Goal: Information Seeking & Learning: Learn about a topic

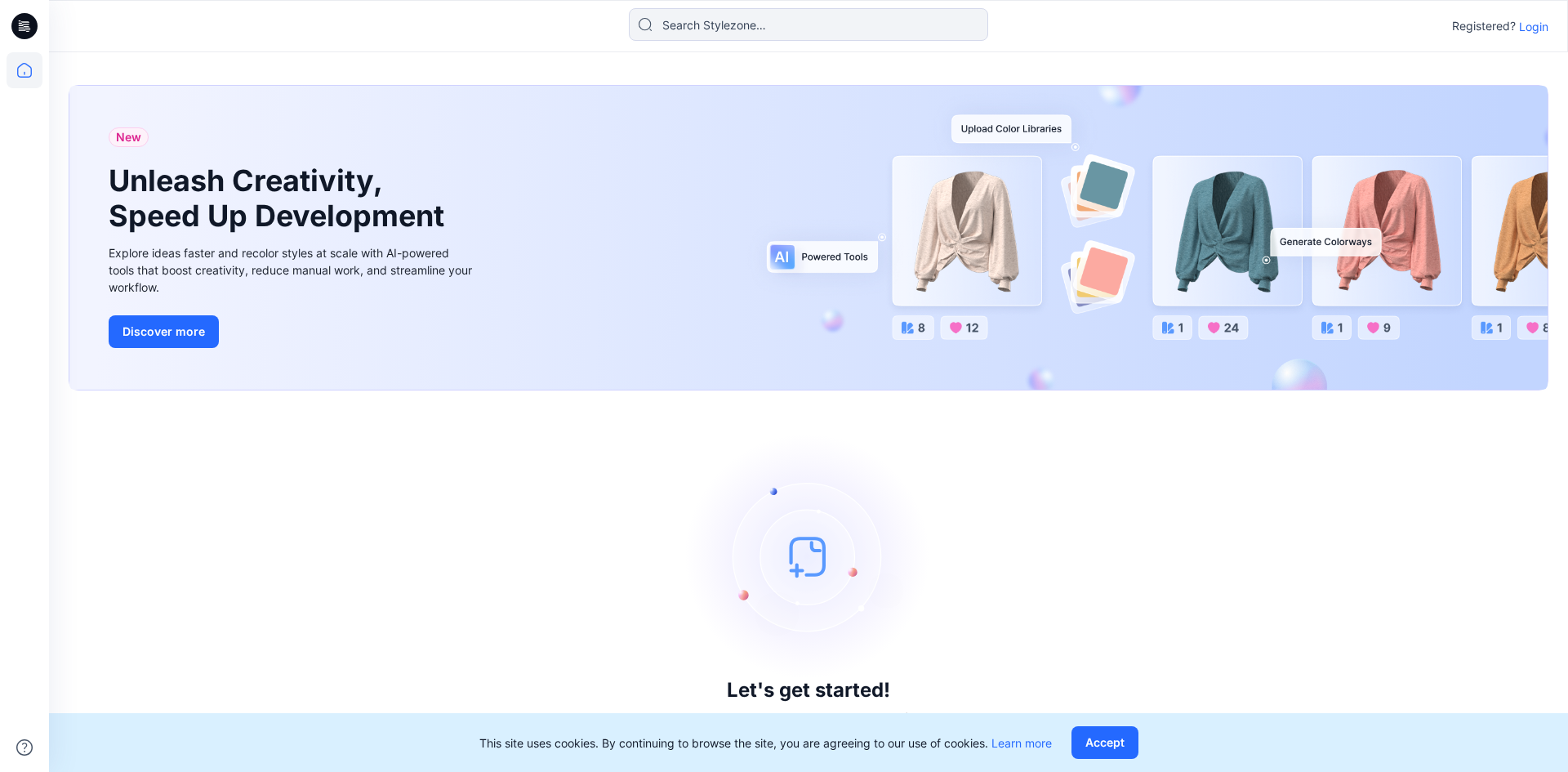
click at [1527, 26] on p "Login" at bounding box center [1534, 26] width 30 height 18
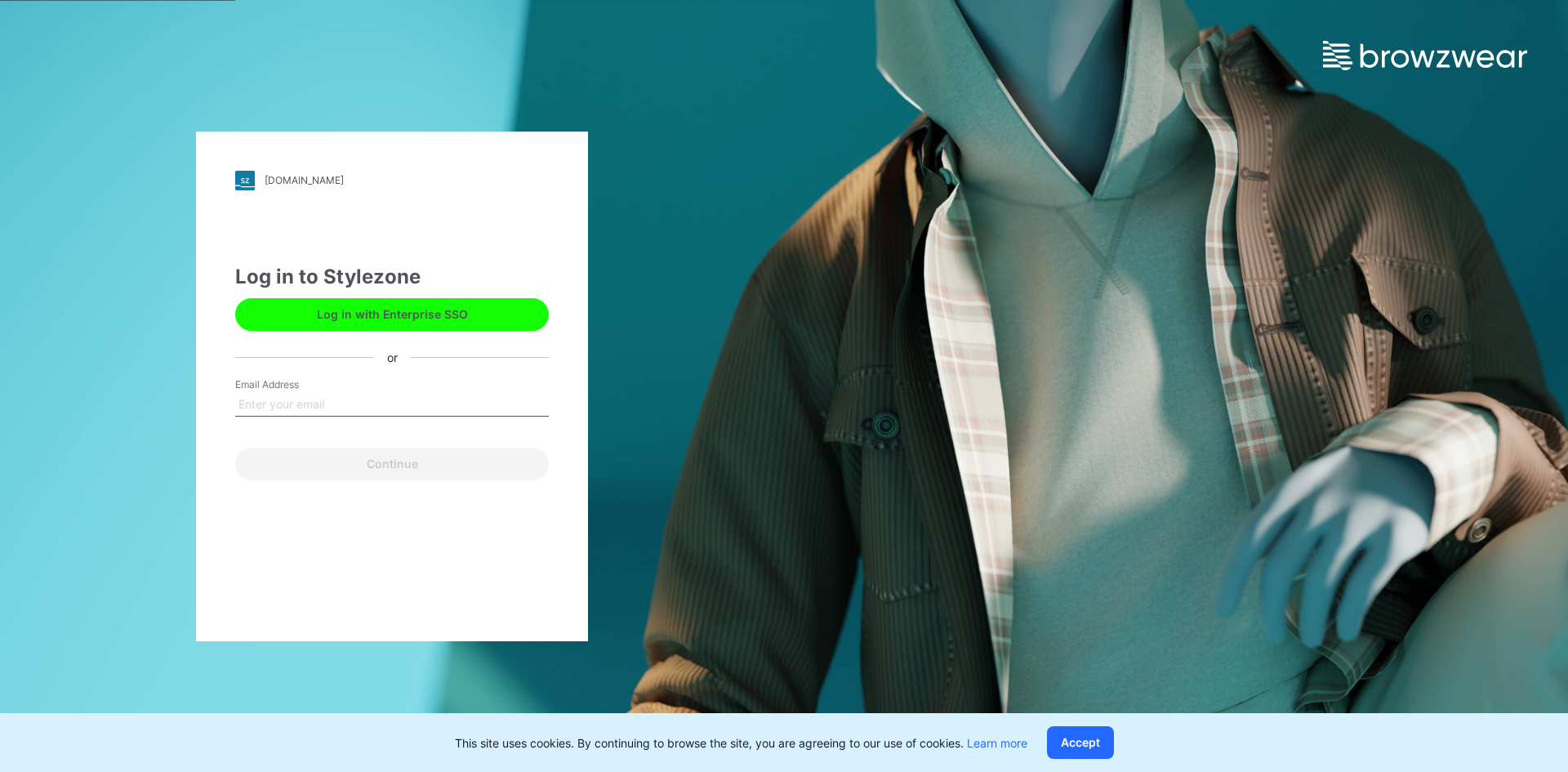
click at [315, 404] on input "Email Address" at bounding box center [391, 405] width 314 height 24
type input "[EMAIL_ADDRESS][DOMAIN_NAME]"
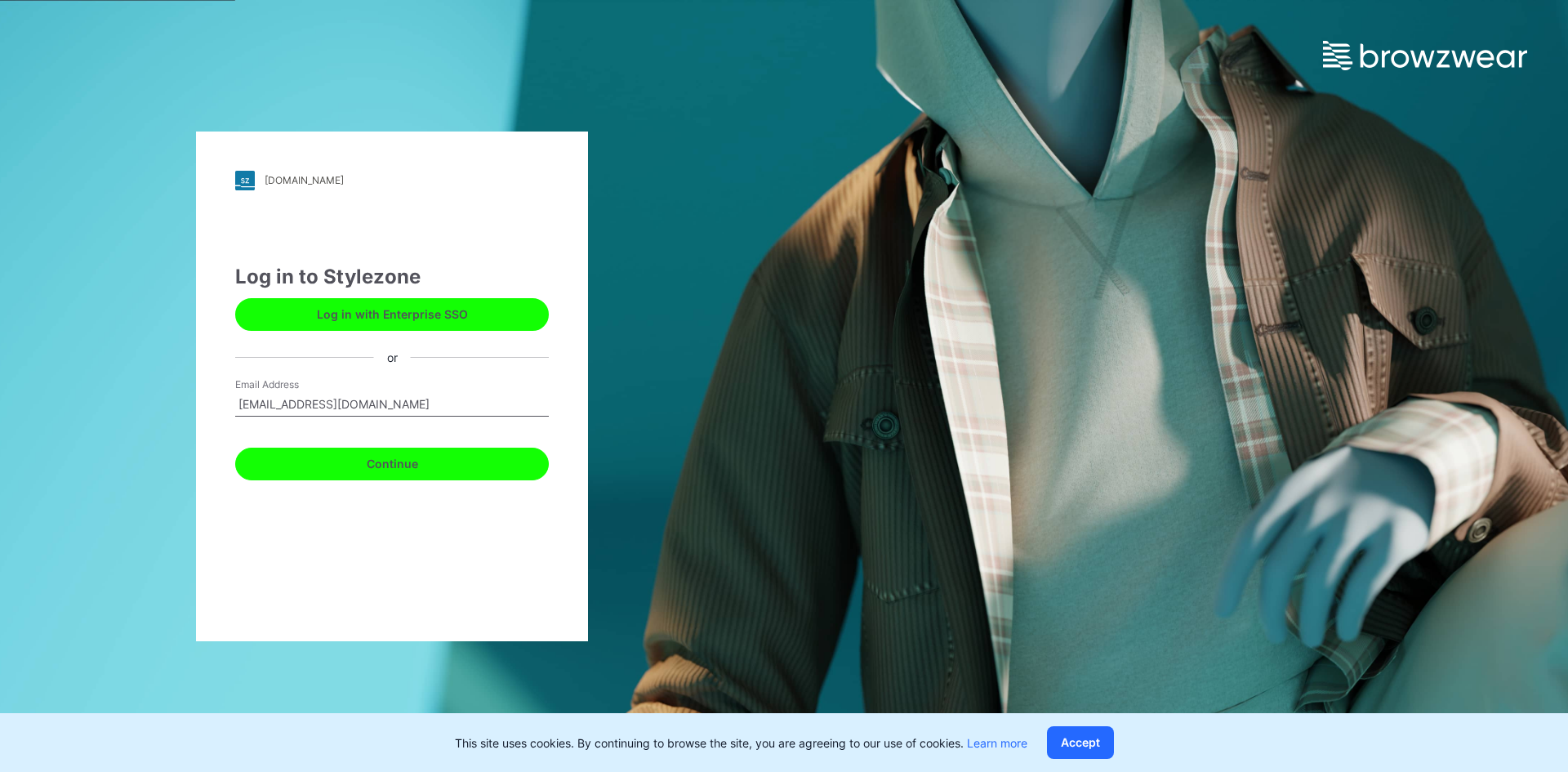
click at [378, 471] on button "Continue" at bounding box center [391, 464] width 314 height 32
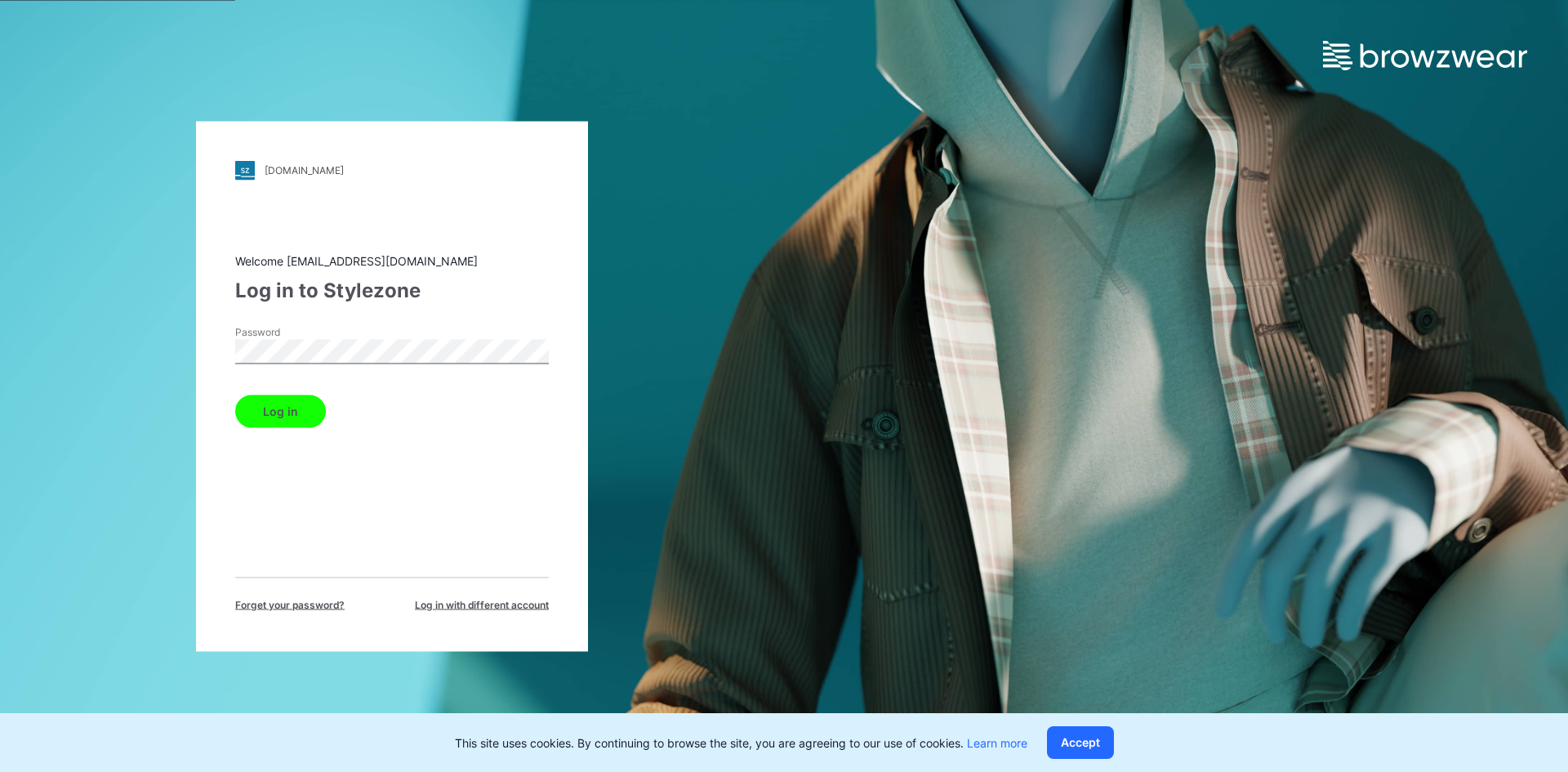
click at [235, 394] on button "Log in" at bounding box center [280, 410] width 91 height 32
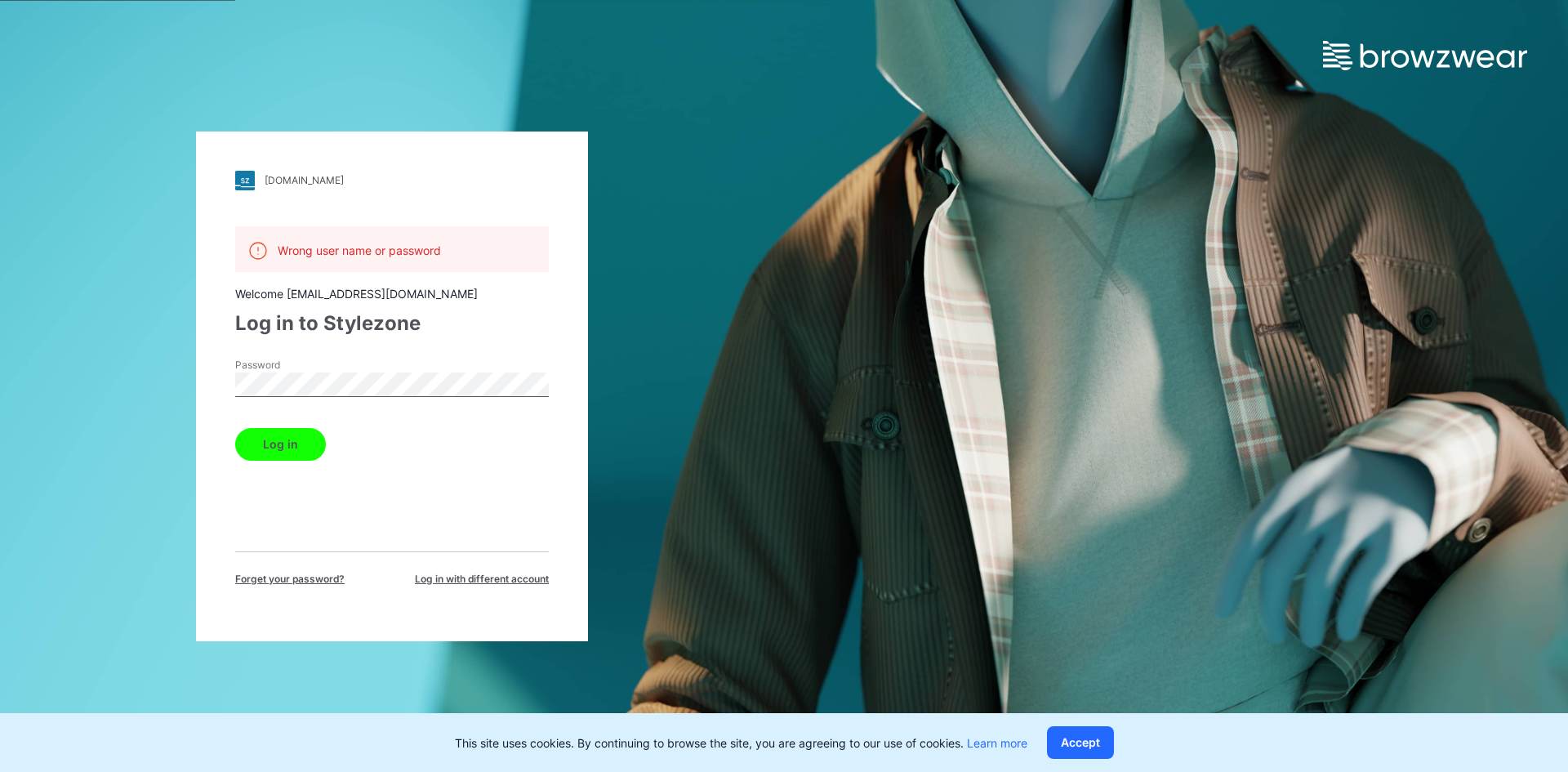
click at [235, 428] on button "Log in" at bounding box center [280, 443] width 91 height 32
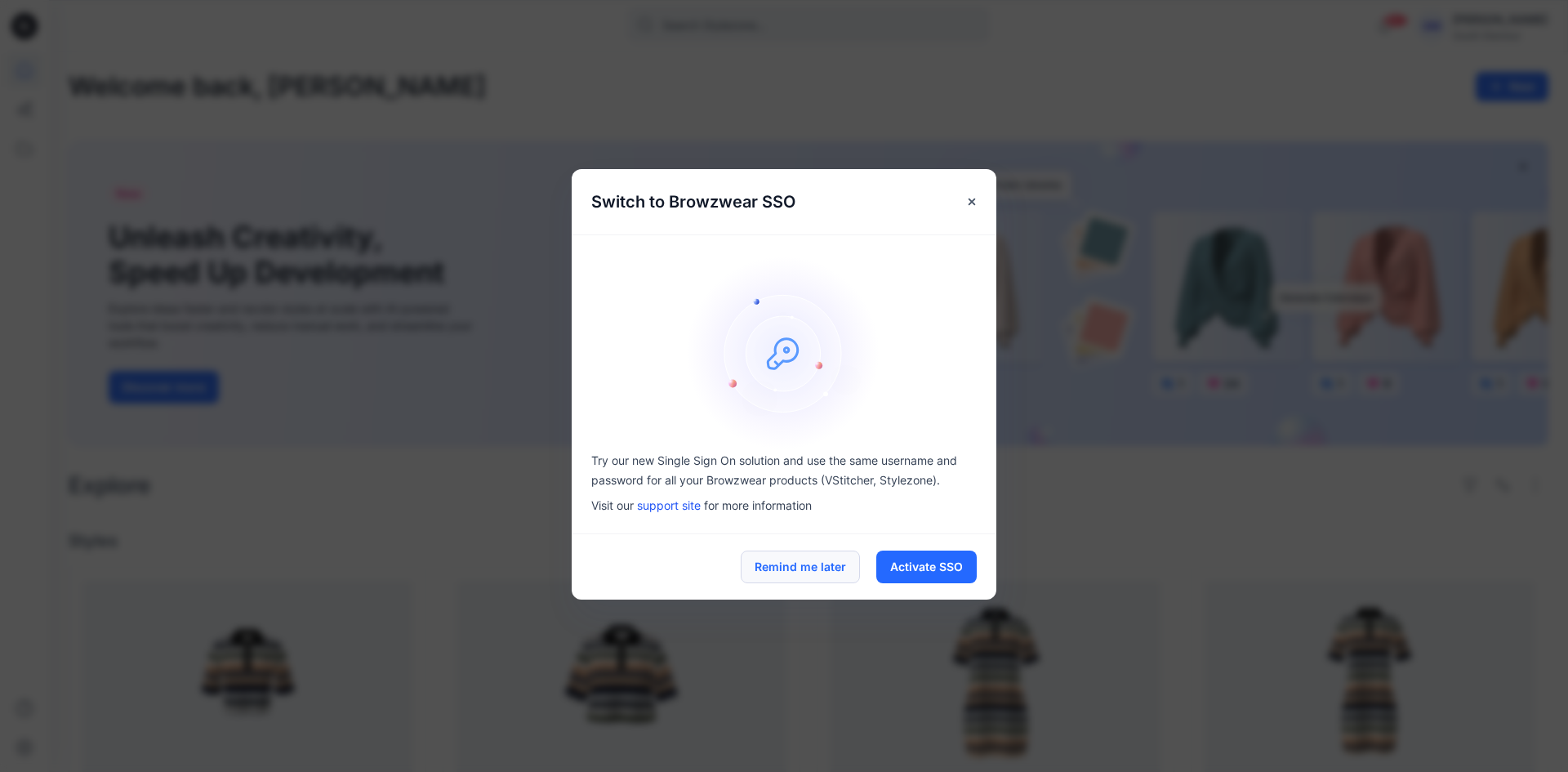
click at [810, 561] on button "Remind me later" at bounding box center [799, 567] width 119 height 32
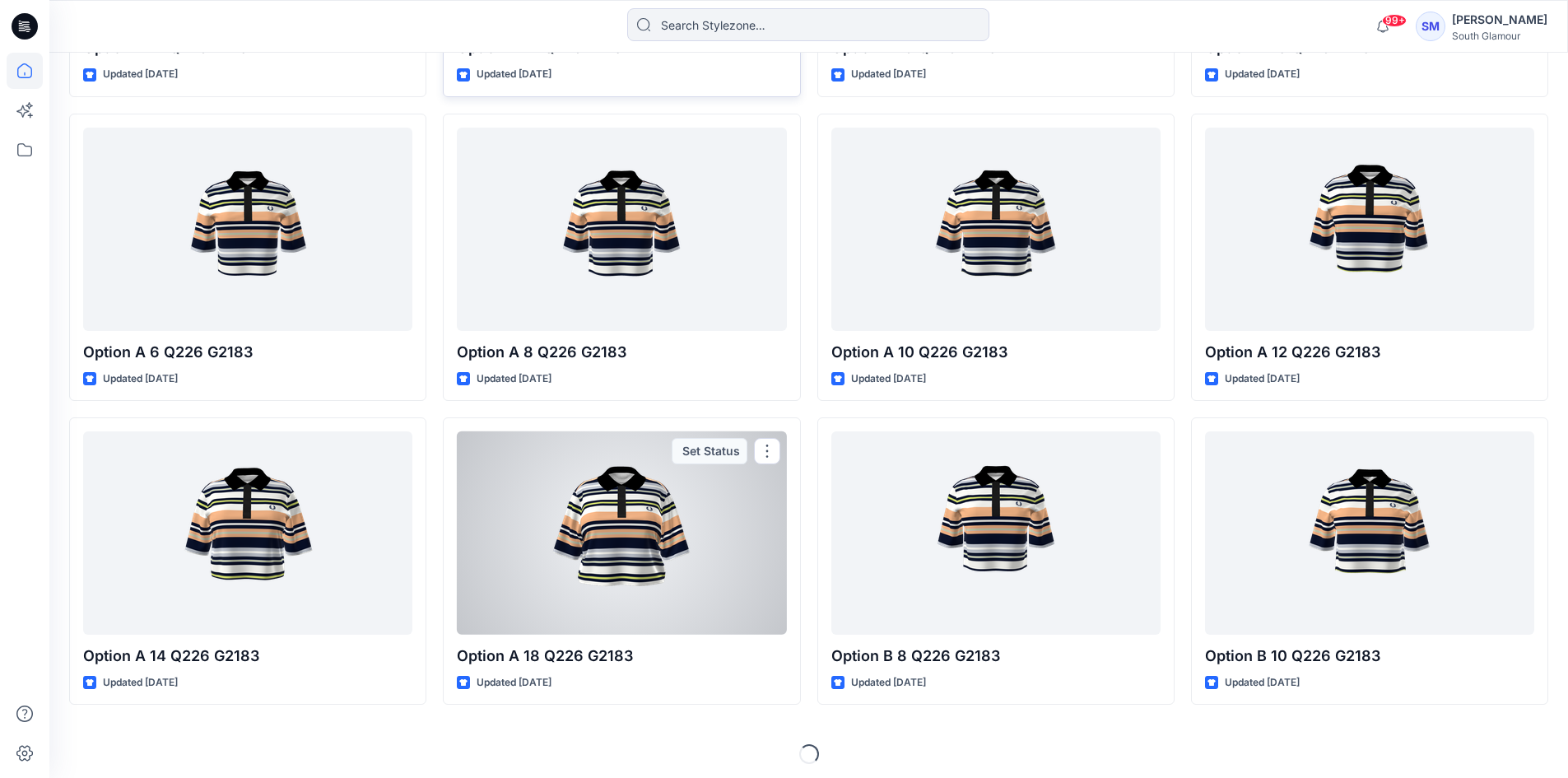
scroll to position [1677, 0]
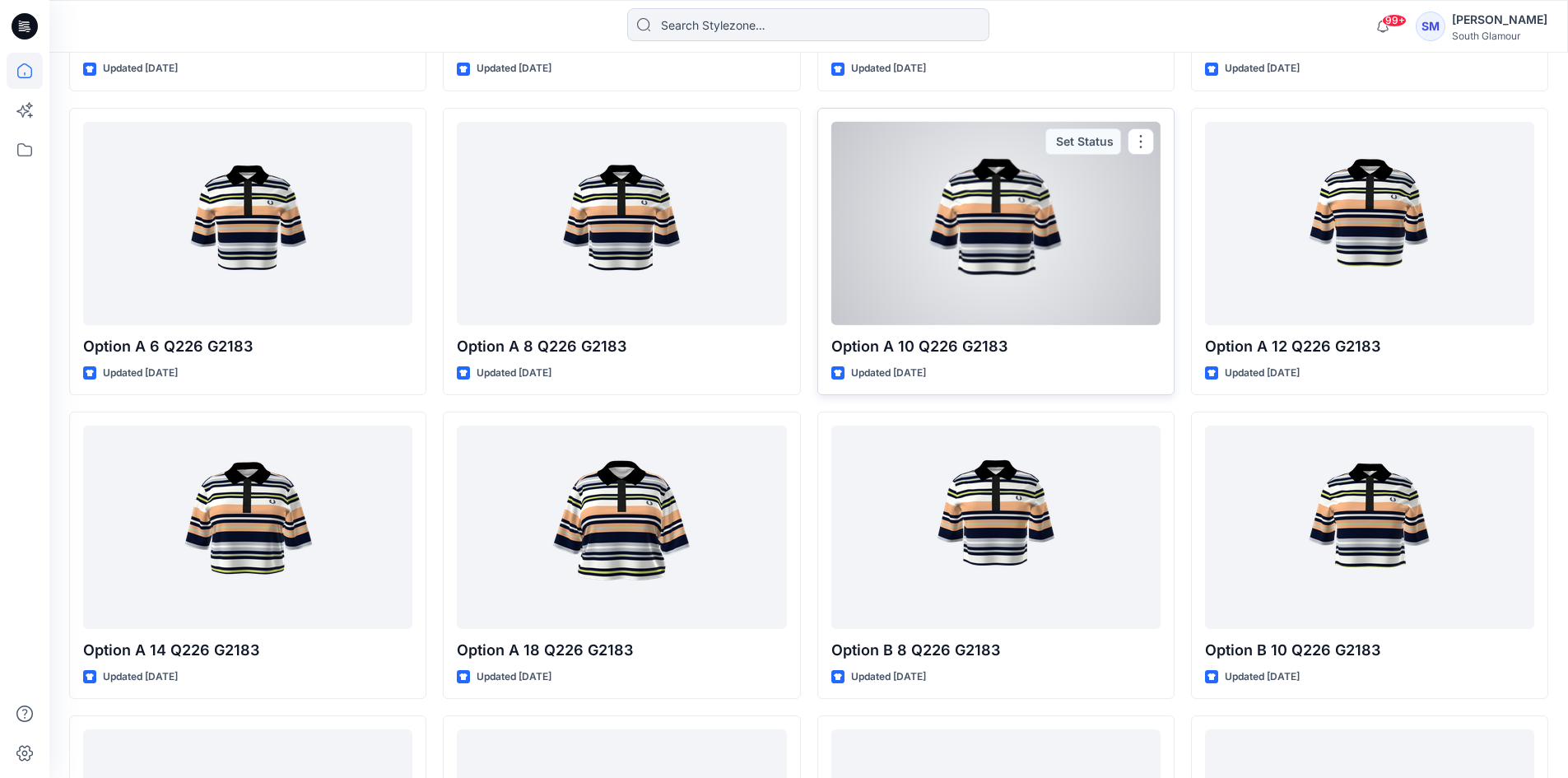
click at [994, 261] on div at bounding box center [995, 224] width 329 height 203
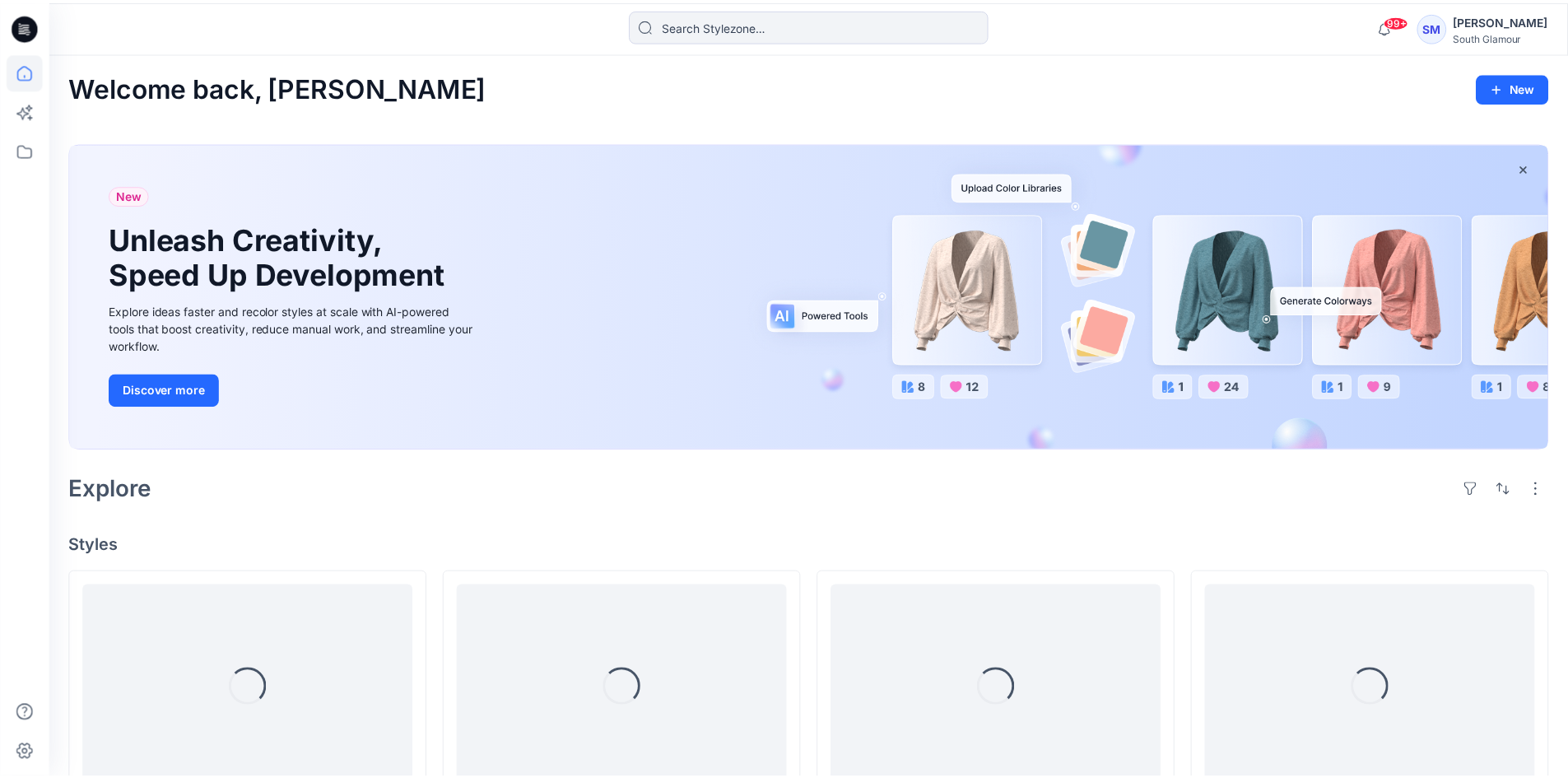
scroll to position [1677, 0]
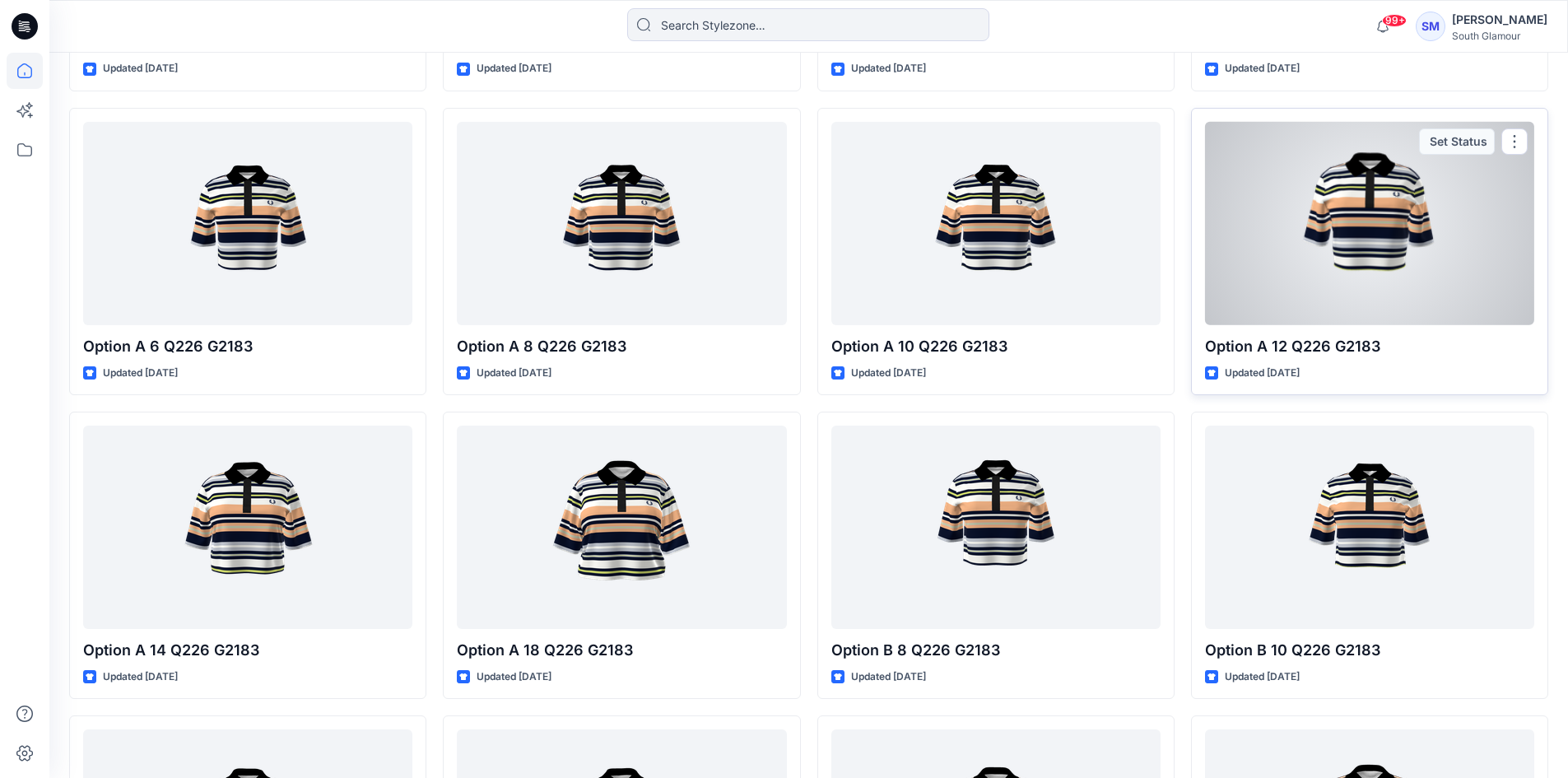
click at [1402, 312] on div at bounding box center [1369, 224] width 329 height 203
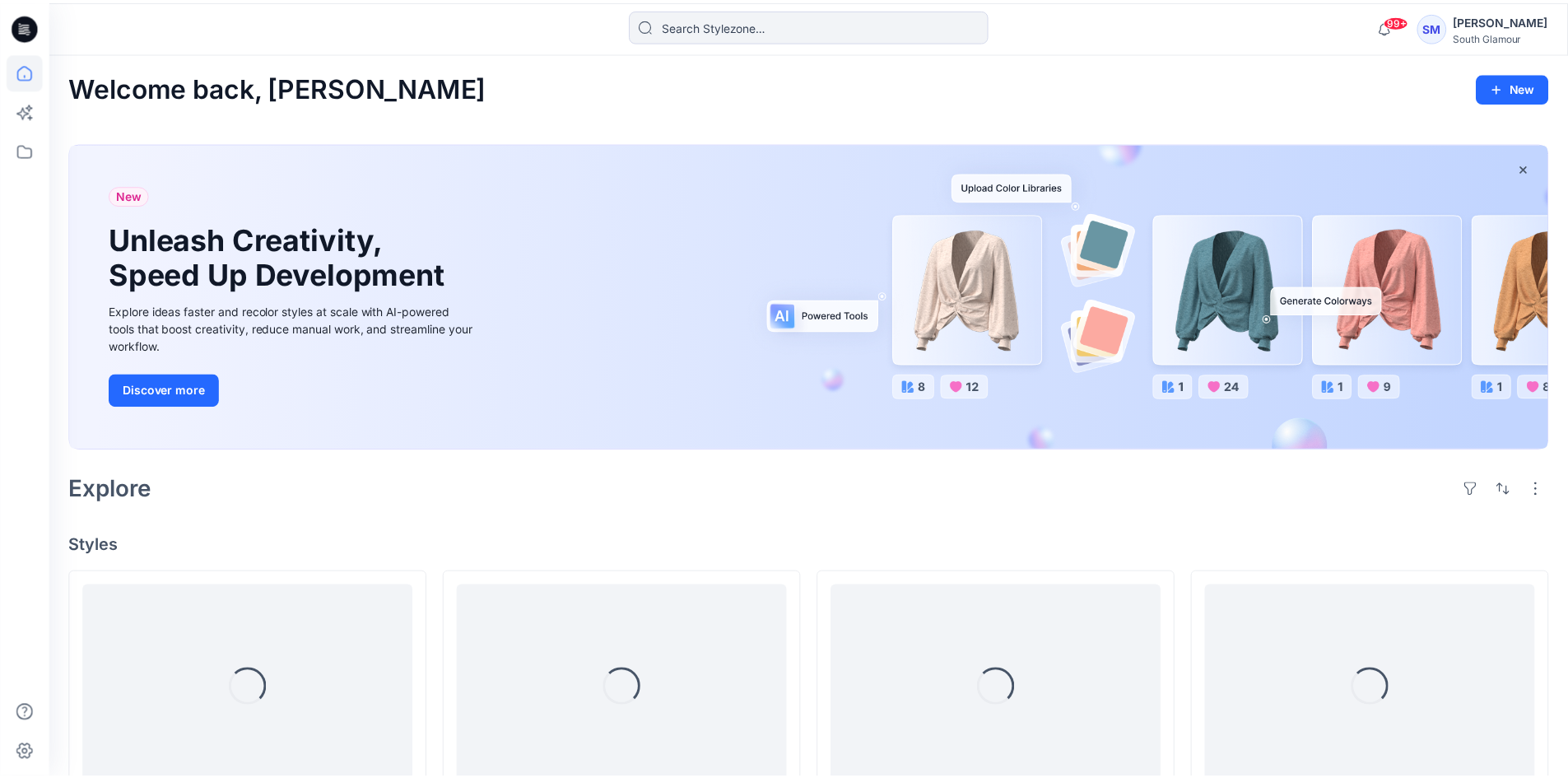
scroll to position [1677, 0]
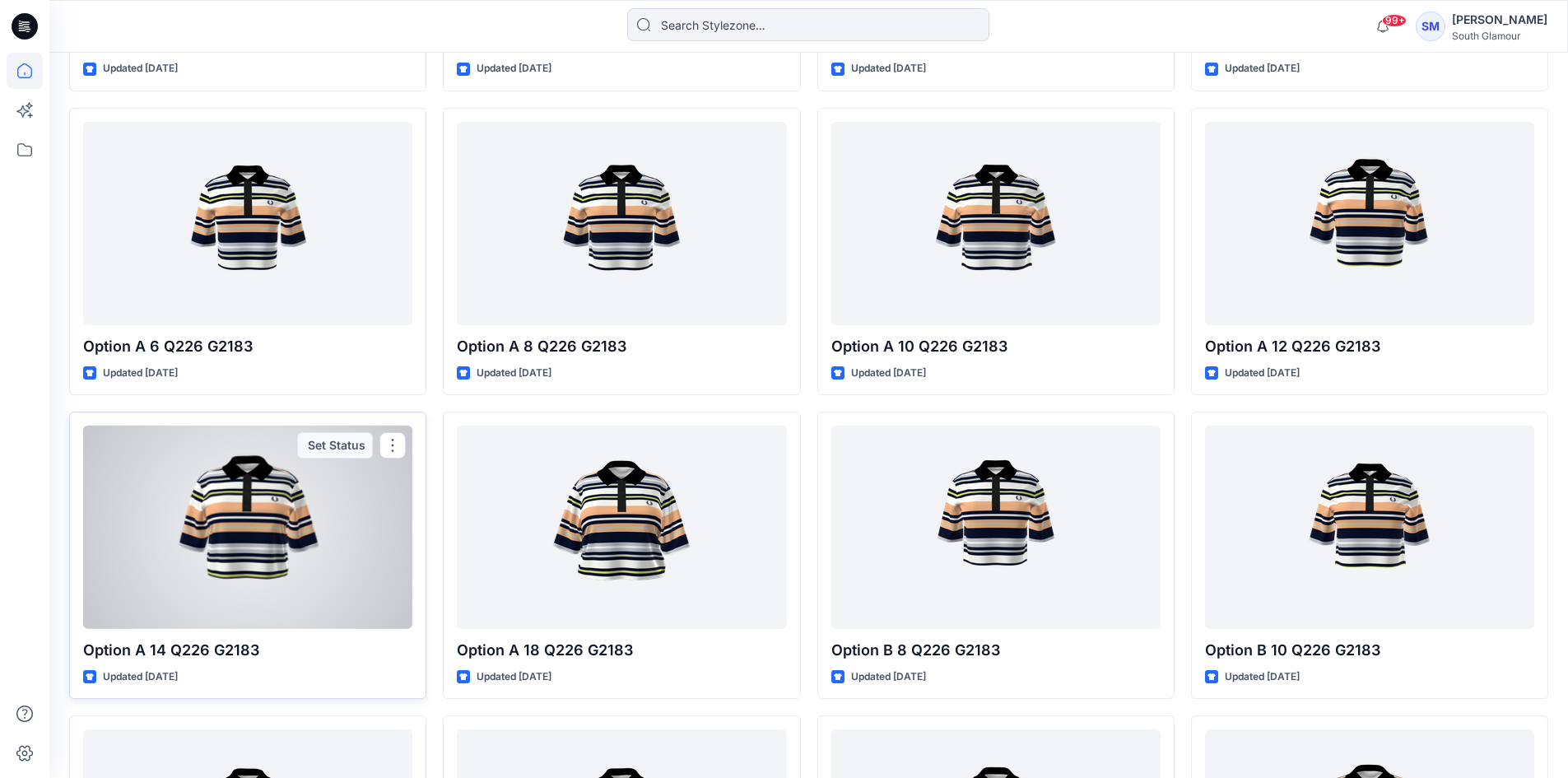
click at [319, 604] on div at bounding box center [247, 527] width 329 height 203
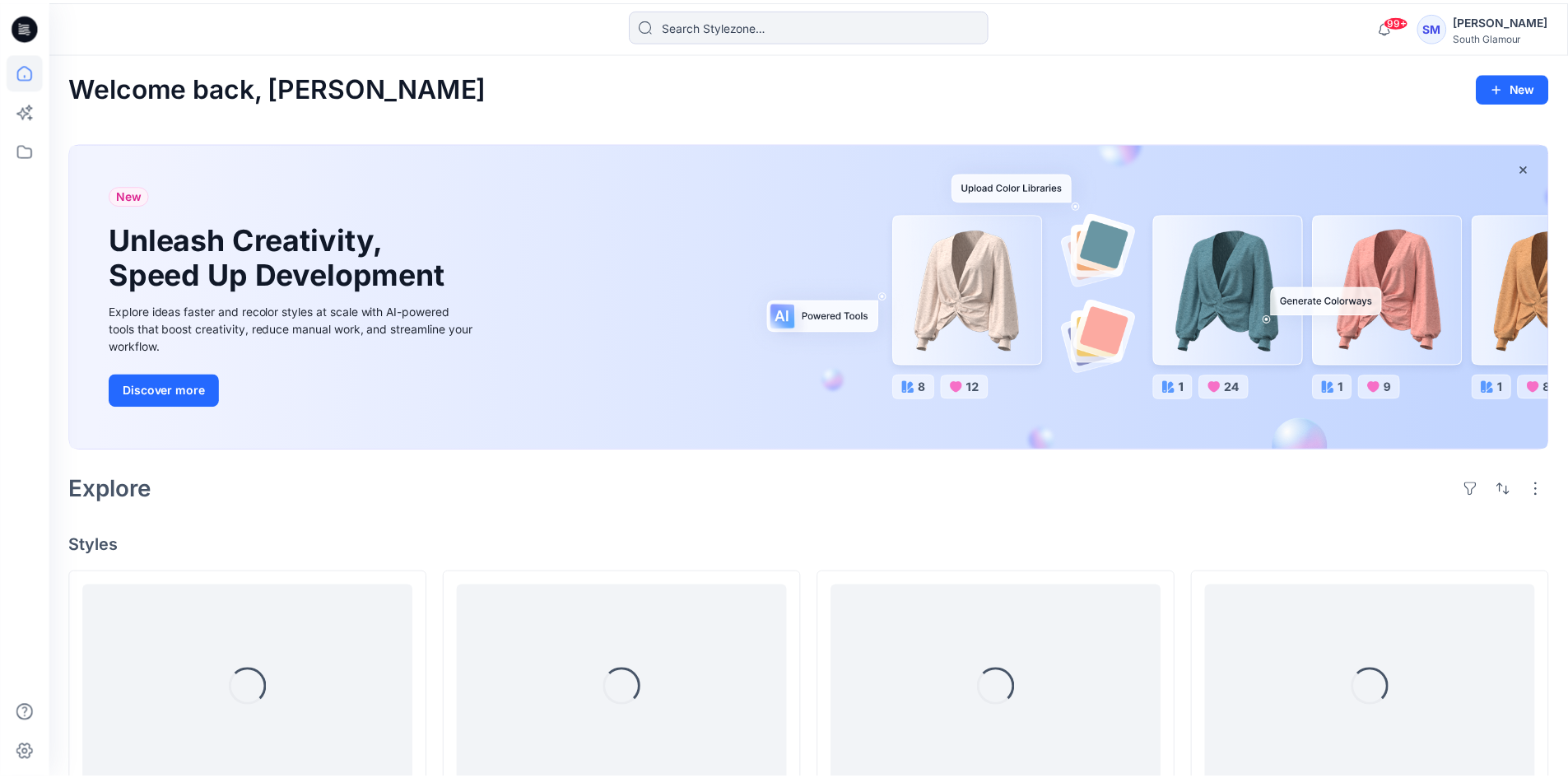
scroll to position [1677, 0]
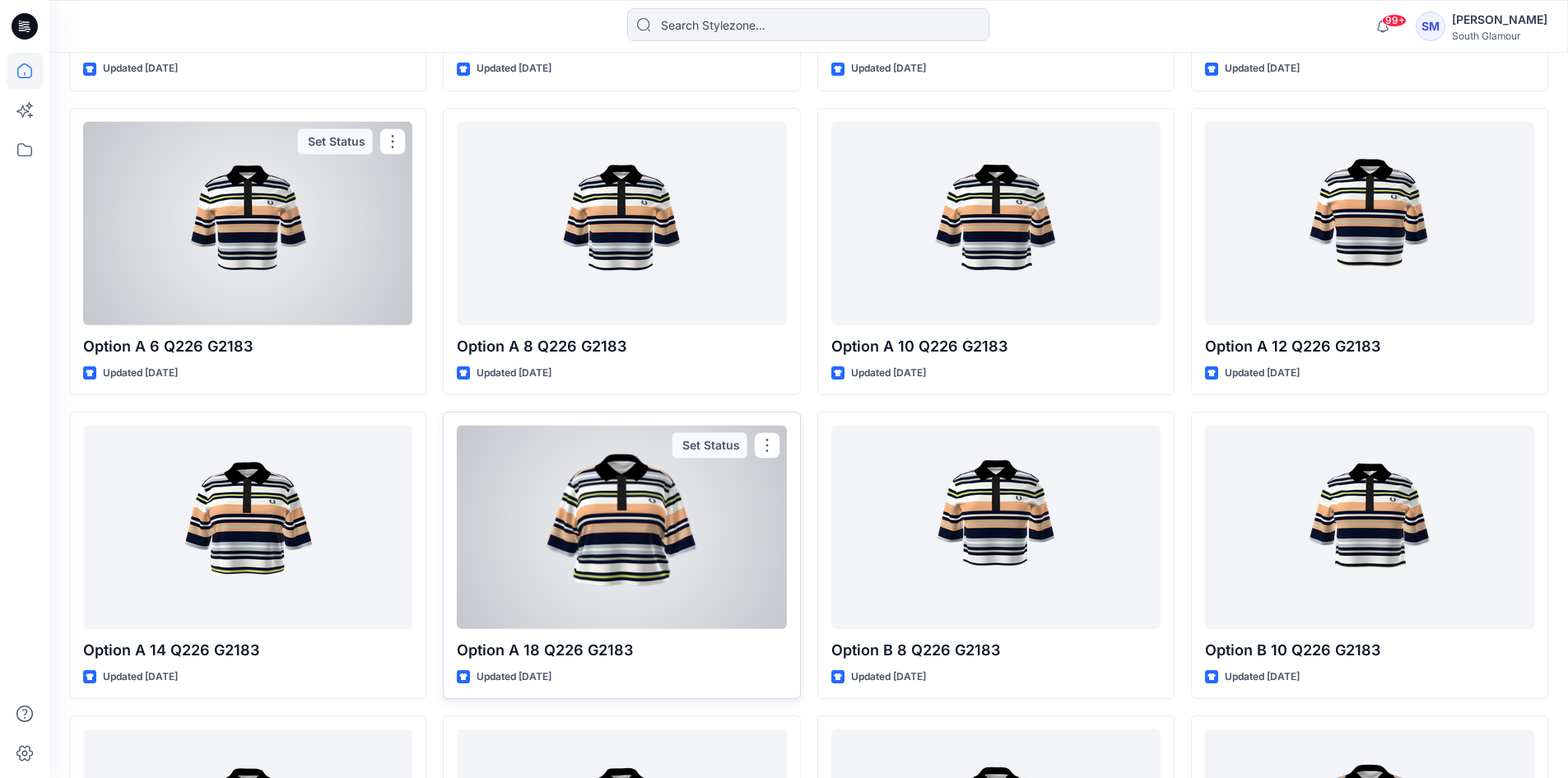
click at [641, 535] on div at bounding box center [621, 527] width 329 height 203
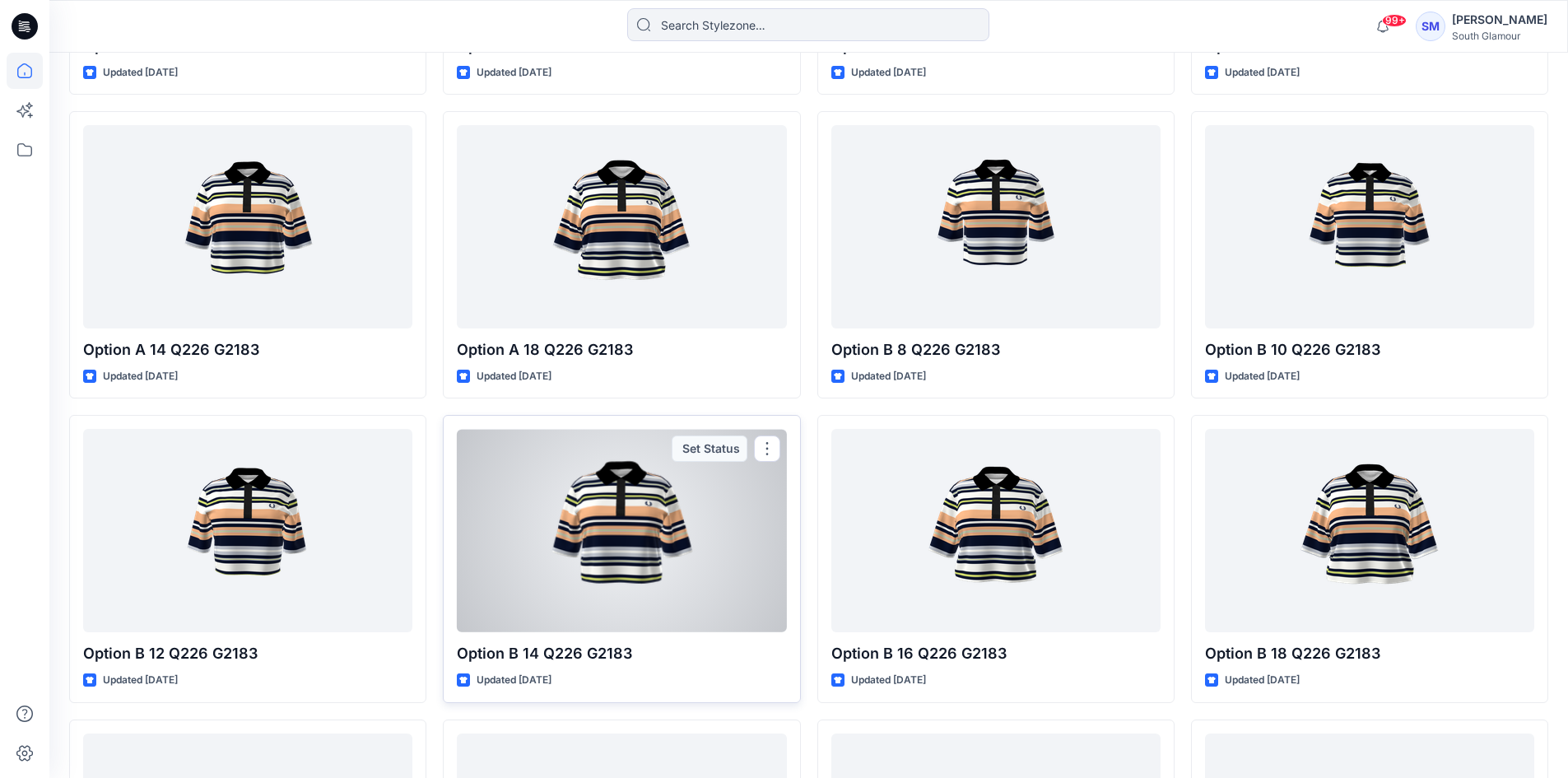
scroll to position [2089, 0]
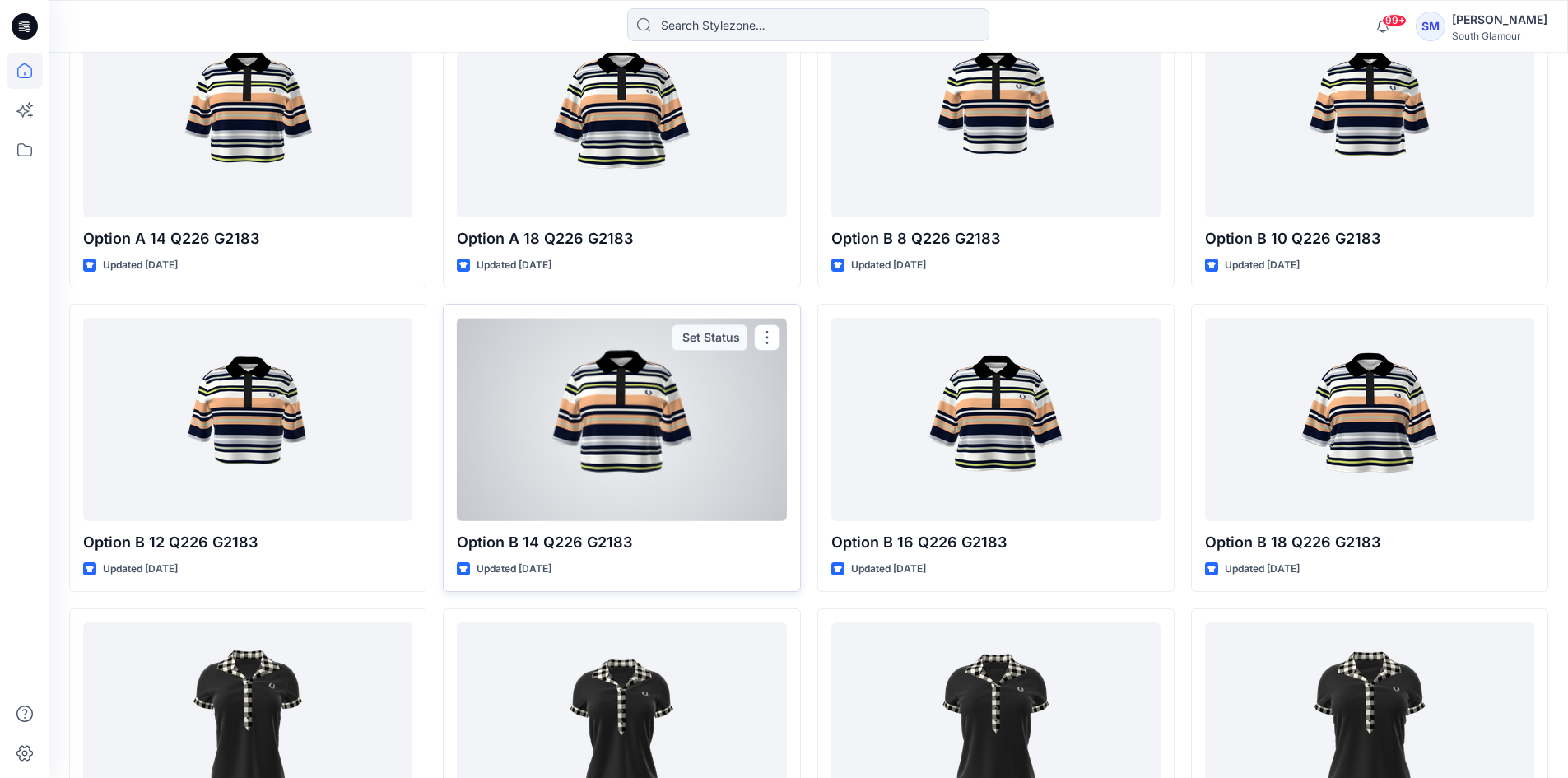
click at [635, 468] on div at bounding box center [621, 420] width 329 height 203
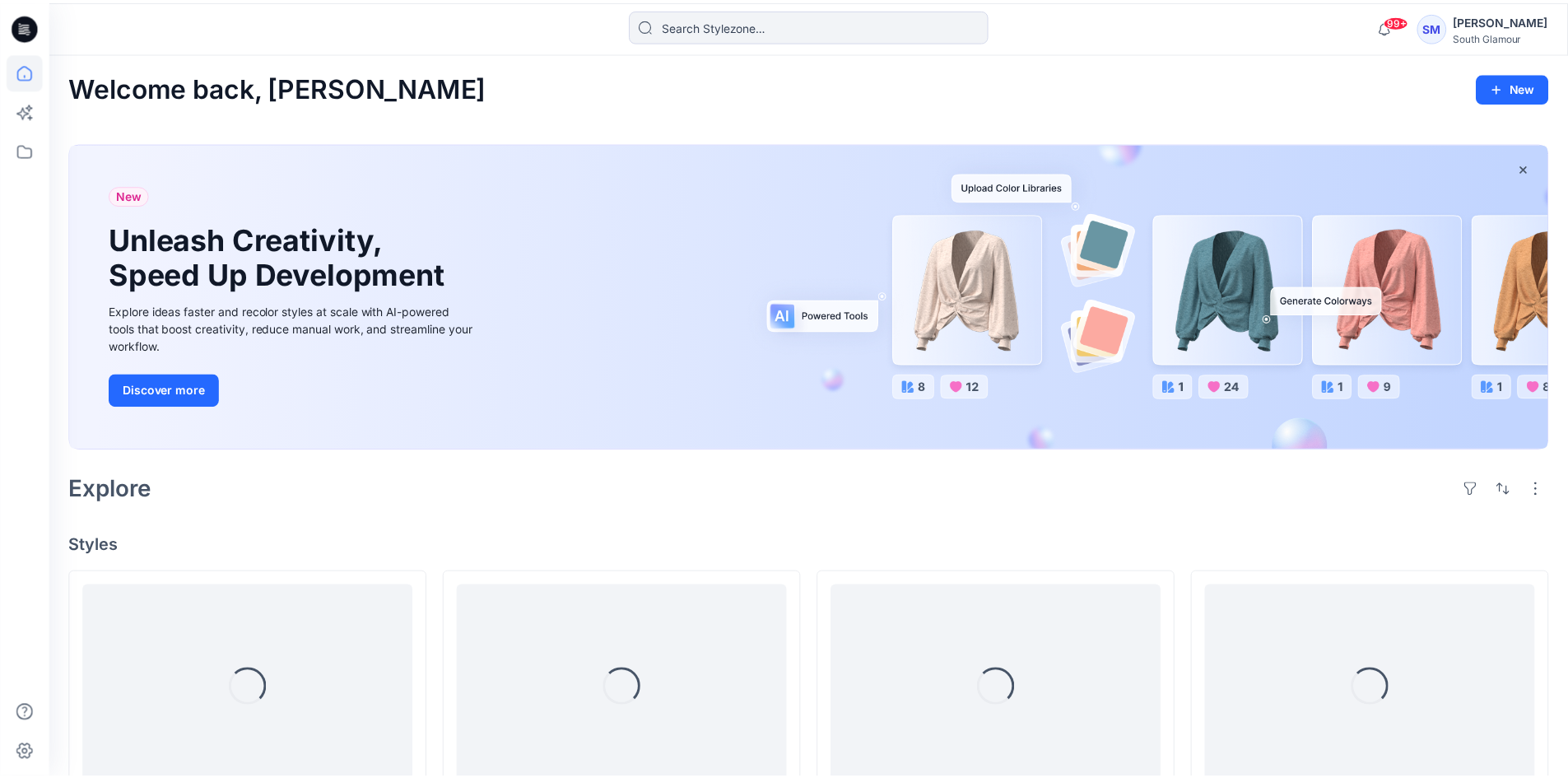
scroll to position [2089, 0]
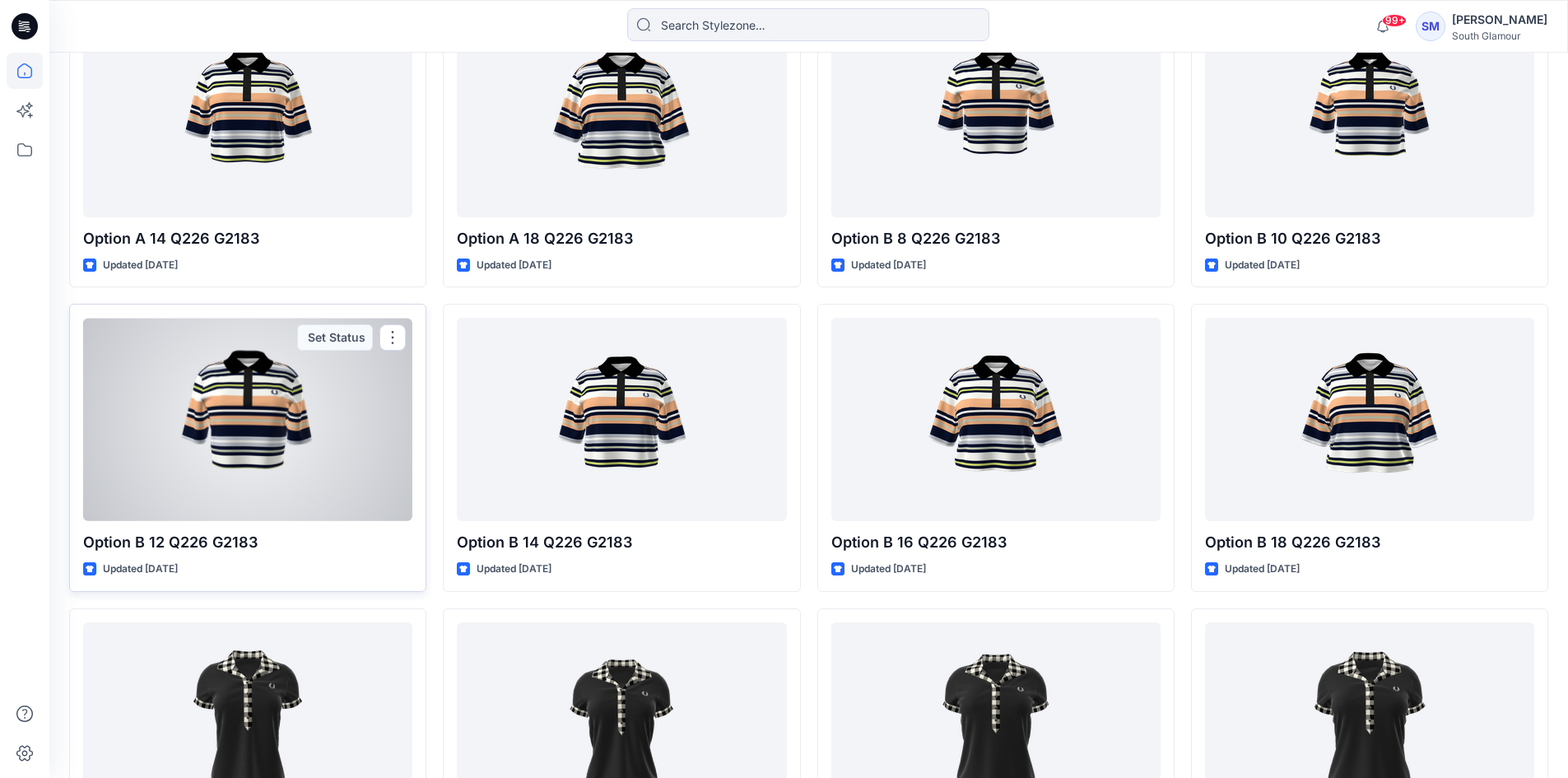
click at [186, 503] on div at bounding box center [247, 420] width 329 height 203
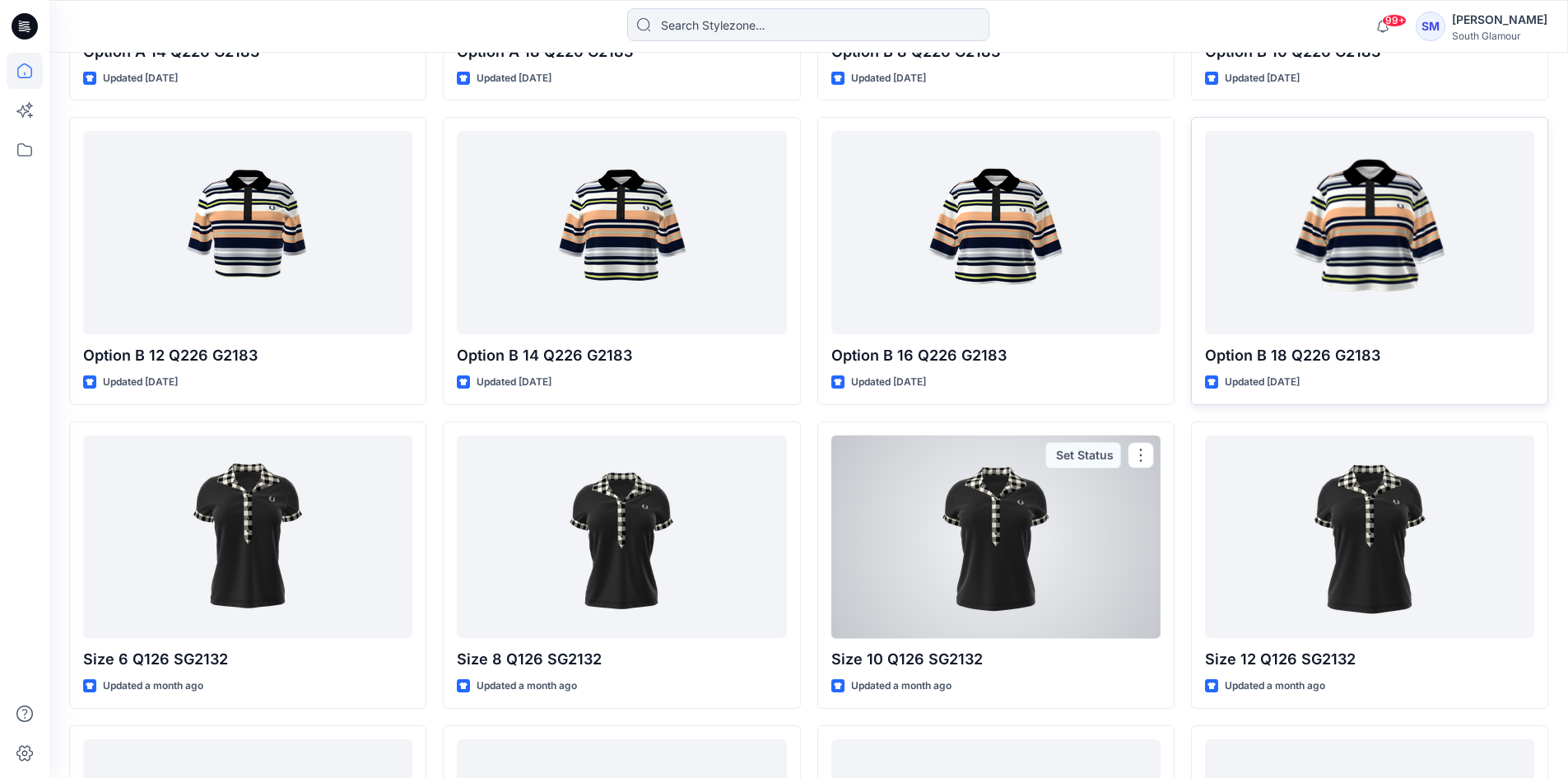
scroll to position [2171, 0]
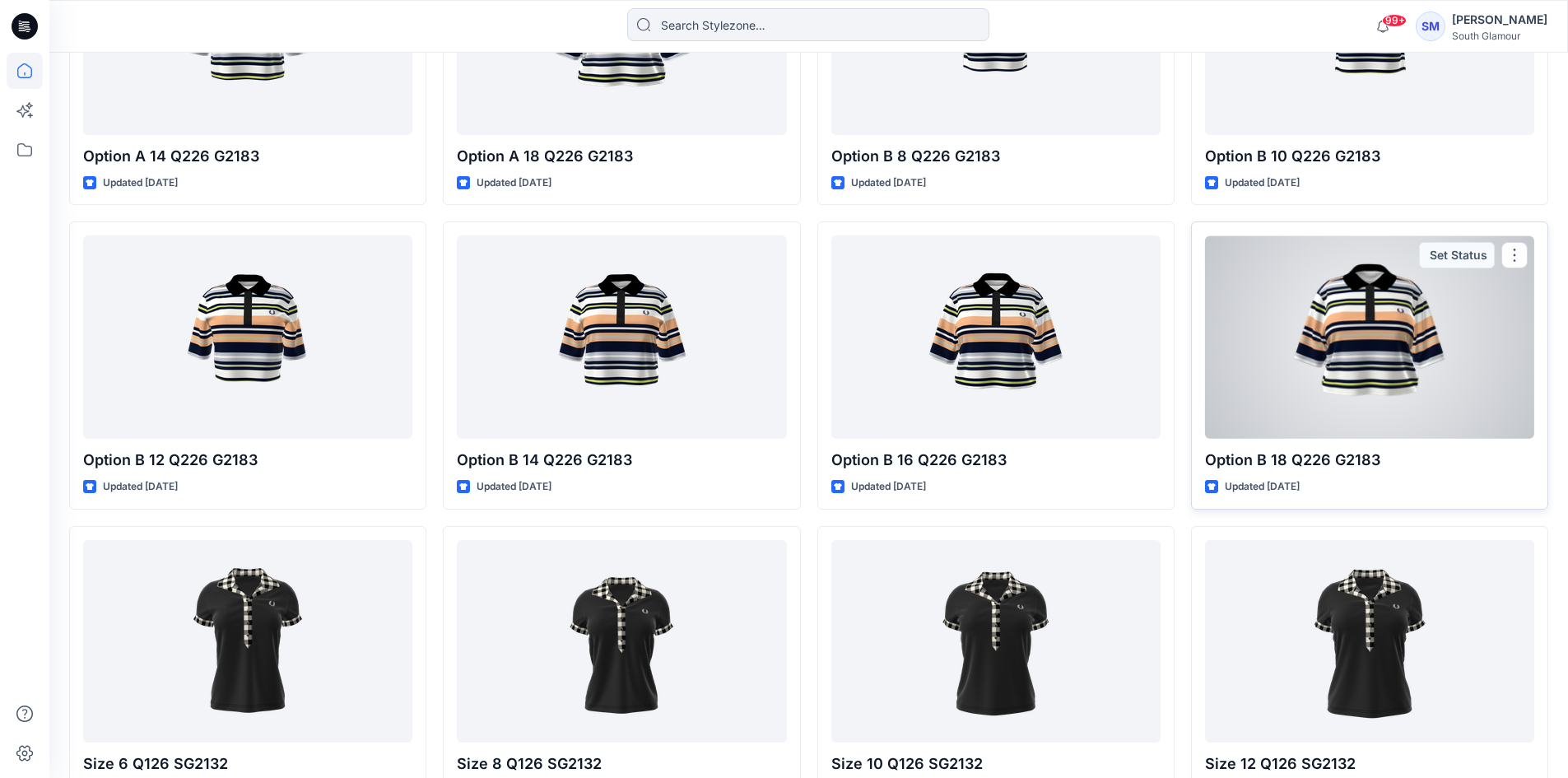
click at [1360, 341] on div at bounding box center [1369, 337] width 329 height 203
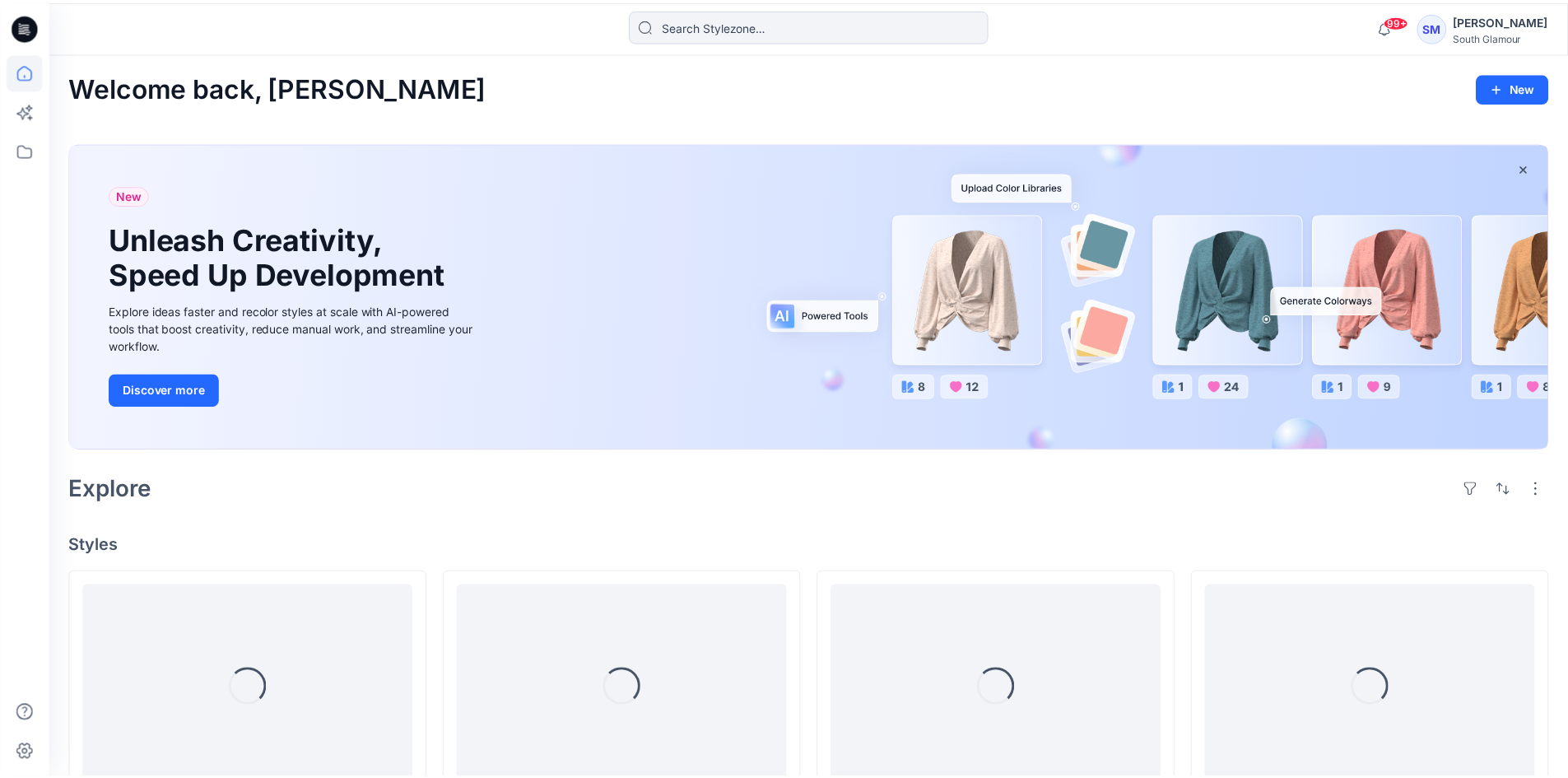
scroll to position [2171, 0]
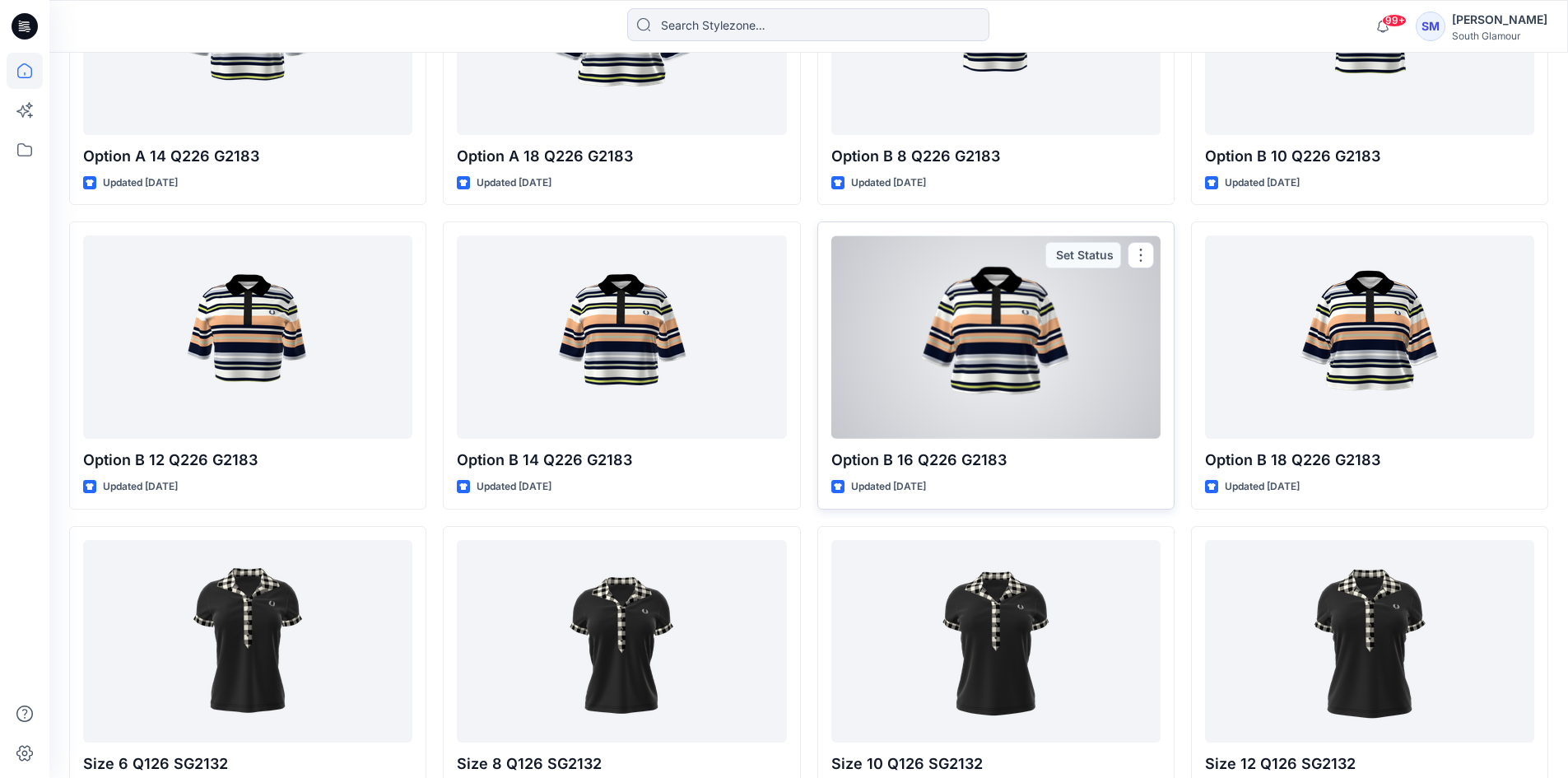
click at [919, 404] on div at bounding box center [995, 337] width 329 height 203
